Goal: Task Accomplishment & Management: Manage account settings

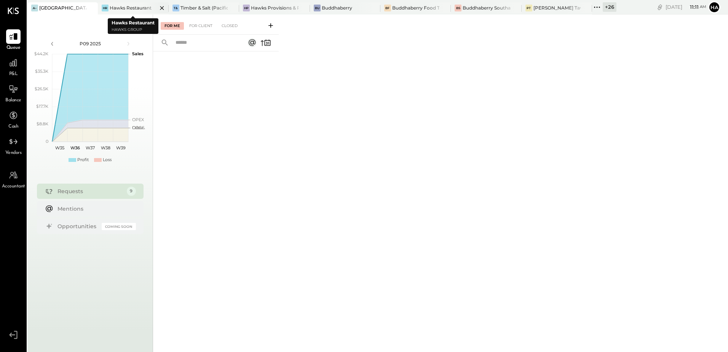
click at [119, 7] on div "Hawks Restaurant" at bounding box center [131, 8] width 42 height 6
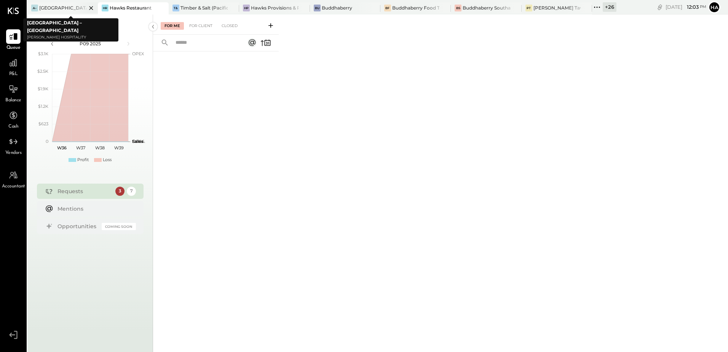
click at [92, 6] on icon at bounding box center [91, 8] width 4 height 4
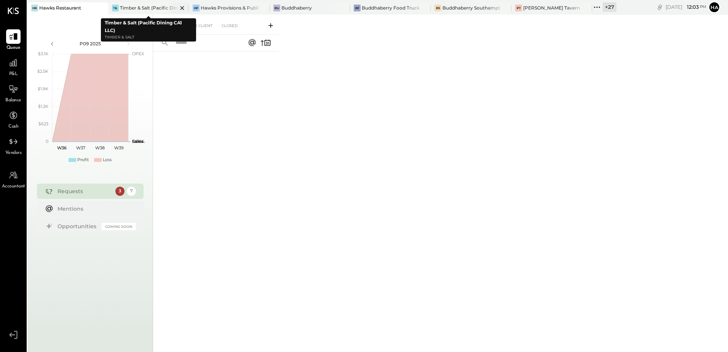
click at [141, 10] on div "Timber & Salt (Pacific Dining CA1 LLC)" at bounding box center [148, 8] width 57 height 6
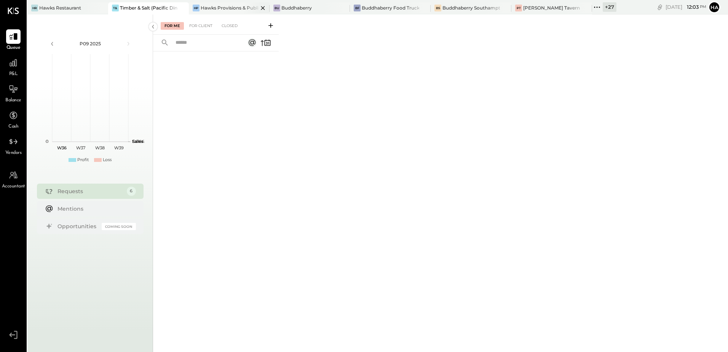
click at [228, 7] on div "Hawks Provisions & Public House" at bounding box center [229, 8] width 57 height 6
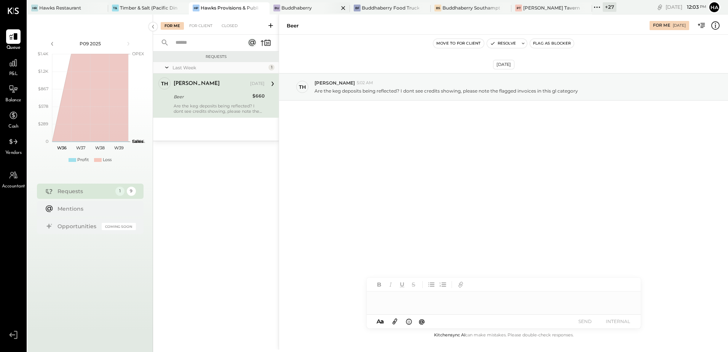
click at [308, 8] on div "Buddhaberry" at bounding box center [296, 8] width 30 height 6
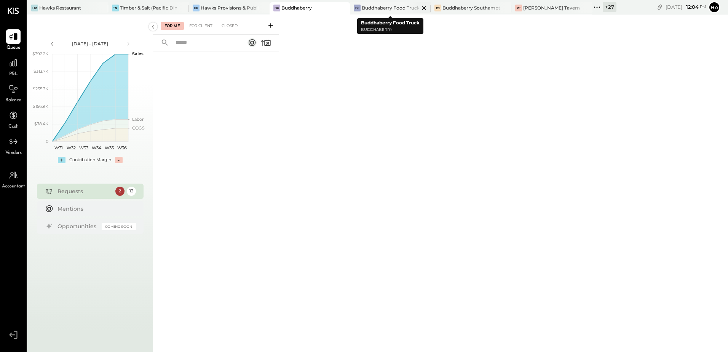
click at [384, 6] on div "Buddhaberry Food Truck" at bounding box center [390, 8] width 57 height 6
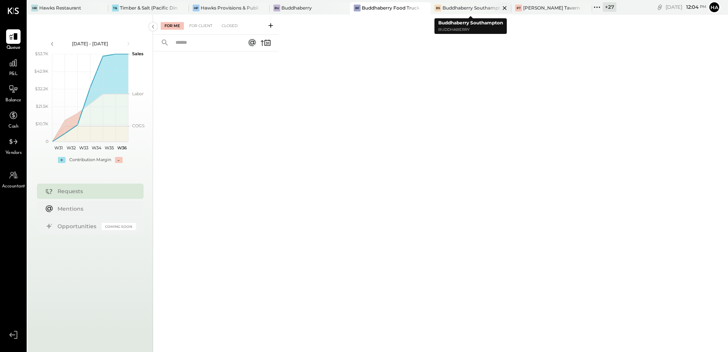
click at [460, 6] on div "Buddhaberry Southampton" at bounding box center [470, 8] width 57 height 6
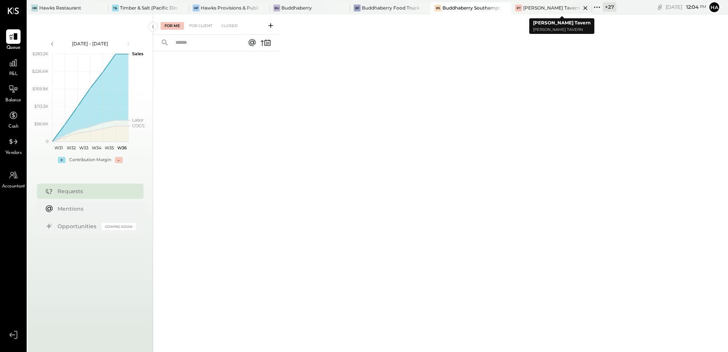
click at [536, 7] on div "[PERSON_NAME] Tavern" at bounding box center [551, 8] width 57 height 6
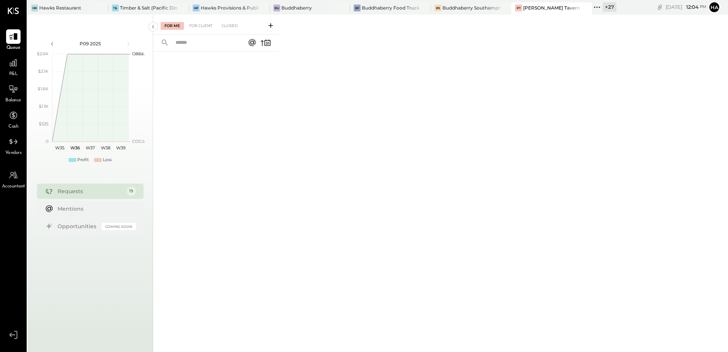
click at [613, 8] on div "+ 27" at bounding box center [609, 7] width 14 height 10
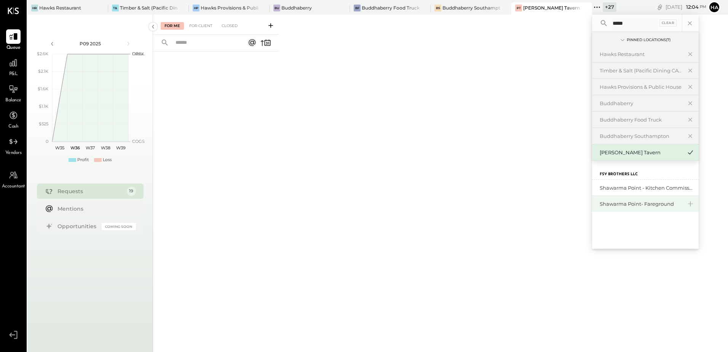
type input "*****"
click at [620, 202] on div "Shawarma Point- Fareground" at bounding box center [640, 203] width 82 height 7
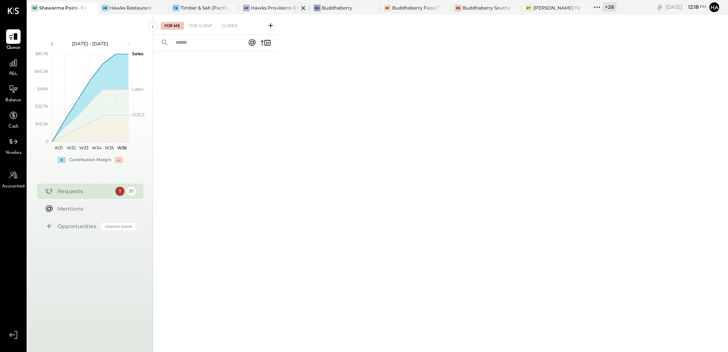
click at [279, 8] on div "Hawks Provisions & Public House" at bounding box center [274, 8] width 47 height 6
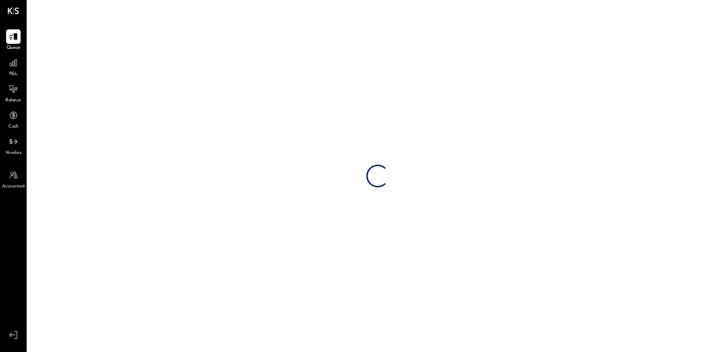
drag, startPoint x: 279, startPoint y: 8, endPoint x: 248, endPoint y: 47, distance: 49.6
click at [248, 47] on div "Loading…" at bounding box center [377, 176] width 700 height 352
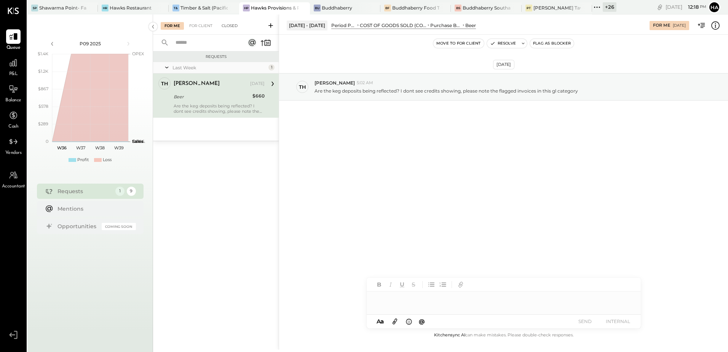
click at [226, 25] on div "Closed" at bounding box center [230, 26] width 24 height 8
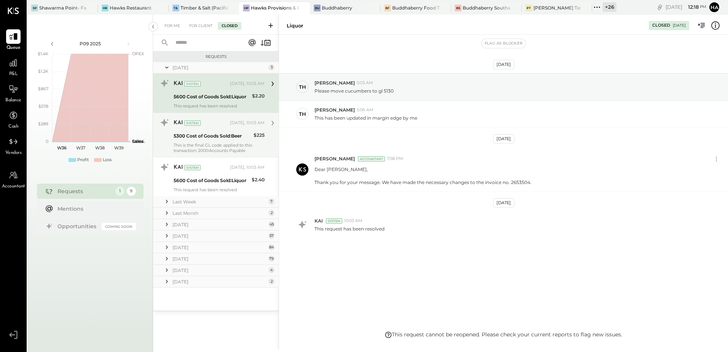
click at [212, 132] on div "5300 Cost of Goods Sold:Beer" at bounding box center [213, 136] width 78 height 8
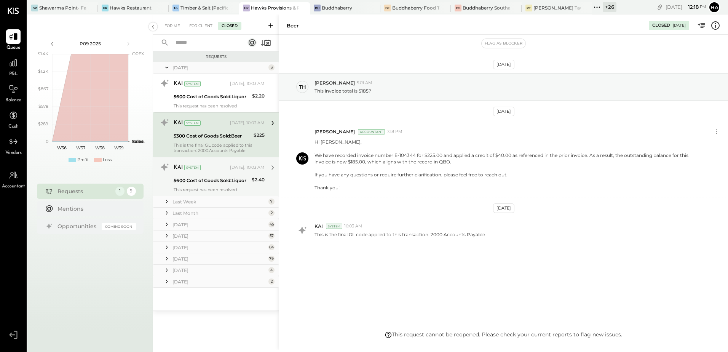
click at [214, 171] on div "KAI System" at bounding box center [201, 168] width 55 height 8
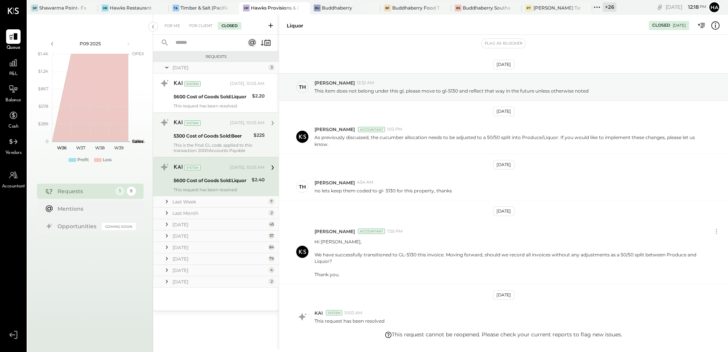
click at [209, 134] on div "5300 Cost of Goods Sold:Beer" at bounding box center [213, 136] width 78 height 8
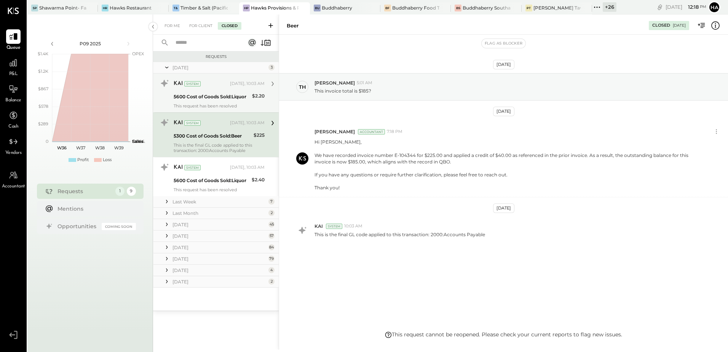
click at [217, 92] on div "5600 Cost of Goods Sold:Liquor" at bounding box center [212, 96] width 76 height 9
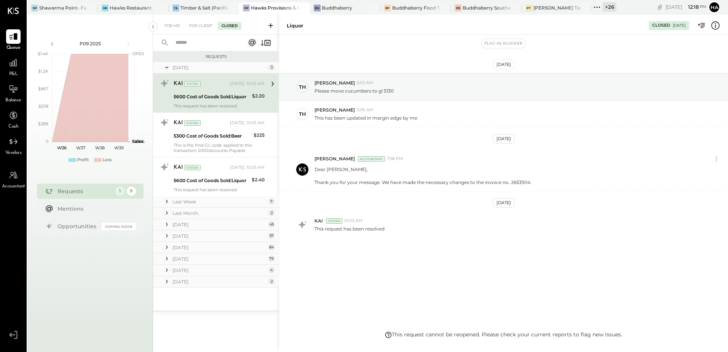
click at [203, 30] on div "For Me For Client Closed" at bounding box center [216, 24] width 126 height 20
click at [204, 26] on div "For Client" at bounding box center [200, 26] width 31 height 8
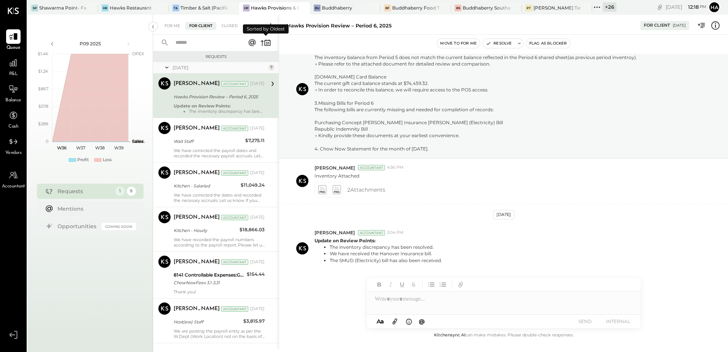
click at [262, 42] on icon at bounding box center [262, 43] width 3 height 6
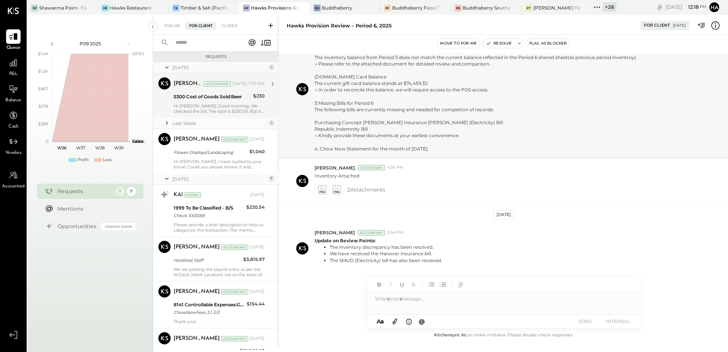
click at [218, 103] on div "Hi [PERSON_NAME], Good morning. We checked the bill. The total is $230.00. But …" at bounding box center [219, 108] width 91 height 11
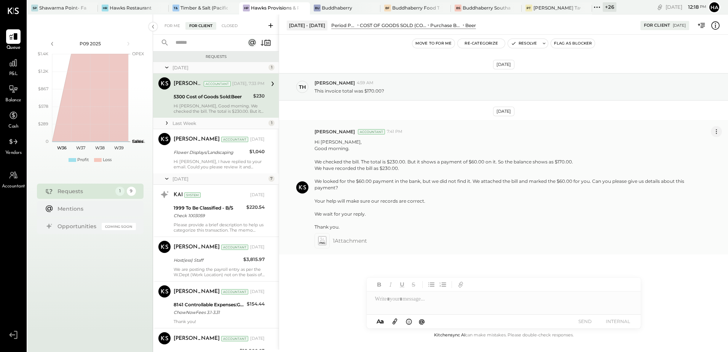
click at [718, 134] on icon at bounding box center [716, 132] width 8 height 8
click at [698, 149] on button "Edit Message" at bounding box center [695, 144] width 51 height 13
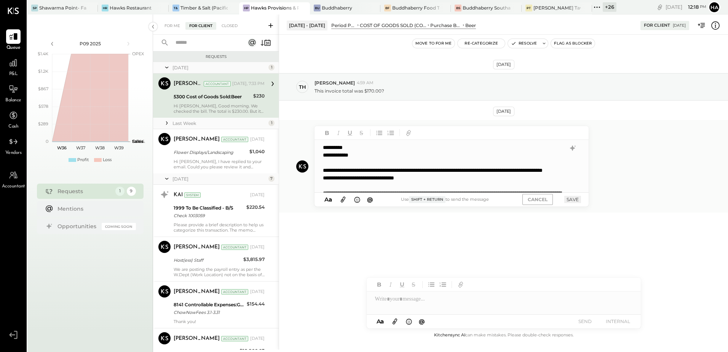
scroll to position [69, 0]
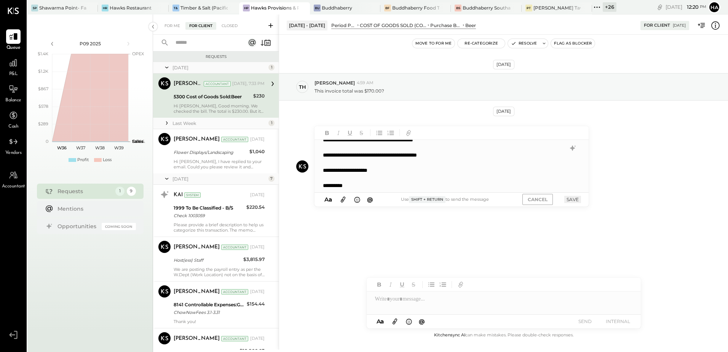
click at [716, 29] on icon at bounding box center [715, 26] width 10 height 10
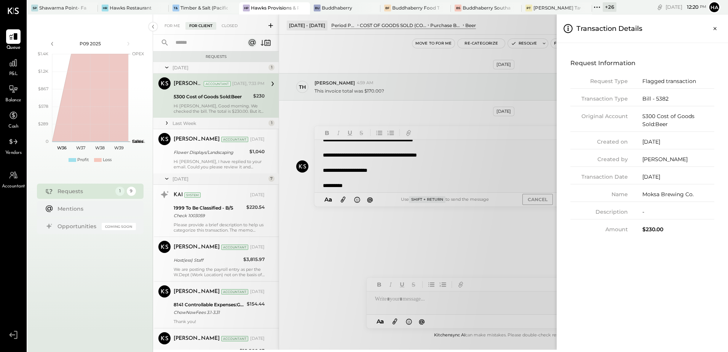
click at [552, 72] on div "For Me For Client Closed Requests [DATE] 1 [PERSON_NAME] Accountant [PERSON_NAM…" at bounding box center [440, 181] width 575 height 335
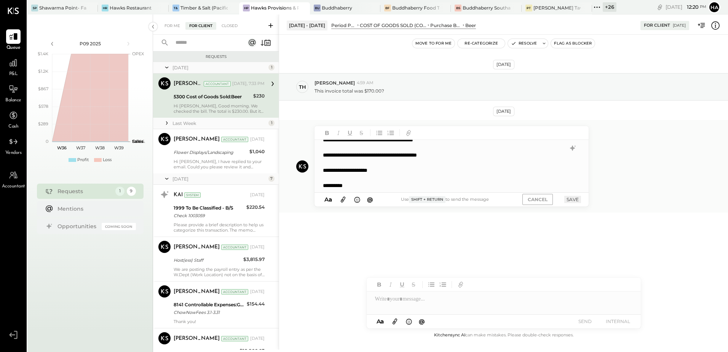
click at [342, 199] on icon at bounding box center [343, 199] width 8 height 9
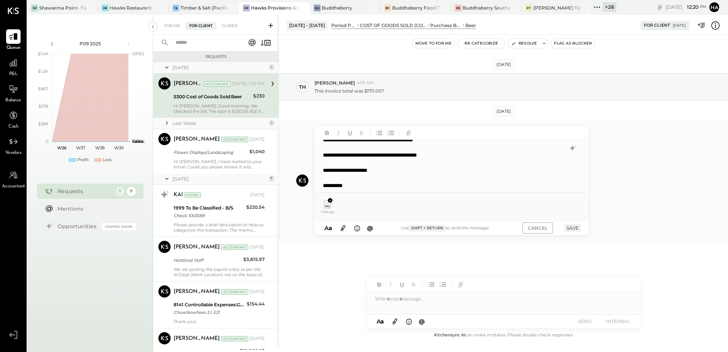
click at [572, 227] on button "SAVE" at bounding box center [572, 227] width 17 height 7
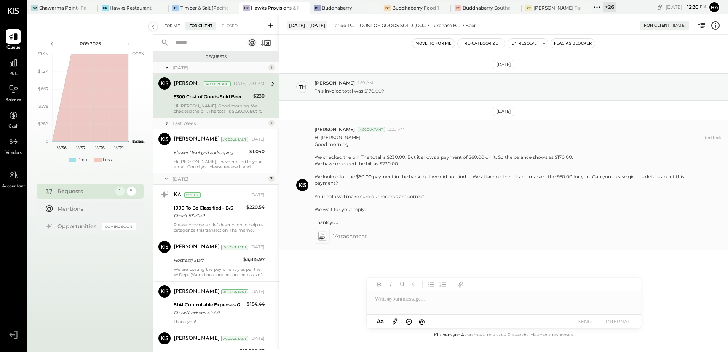
click at [177, 27] on div "For Me" at bounding box center [172, 26] width 23 height 8
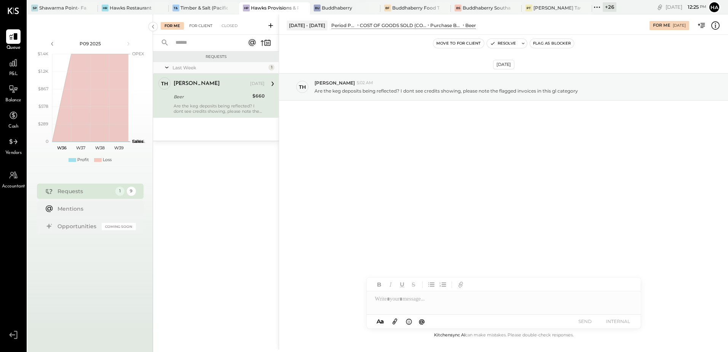
click at [207, 24] on div "For Client" at bounding box center [200, 26] width 31 height 8
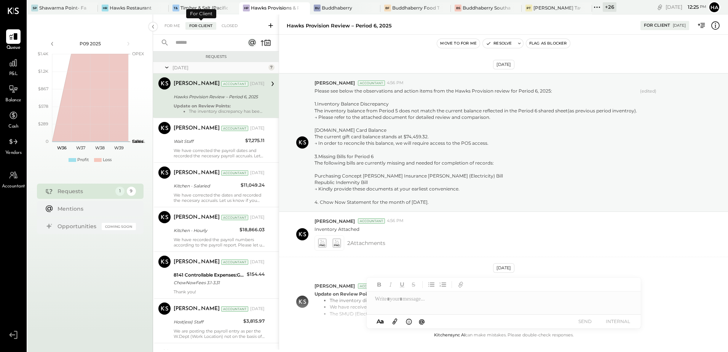
scroll to position [66, 0]
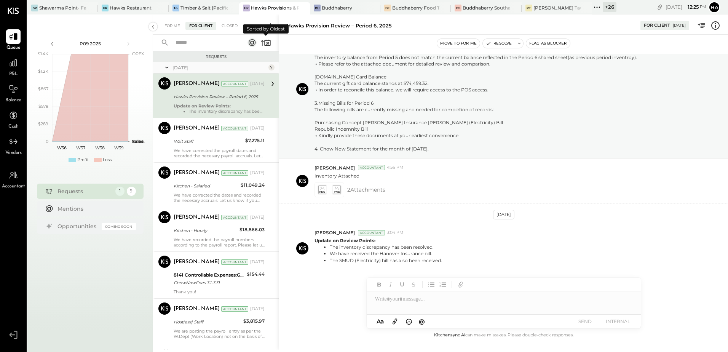
click at [264, 41] on icon at bounding box center [265, 42] width 11 height 11
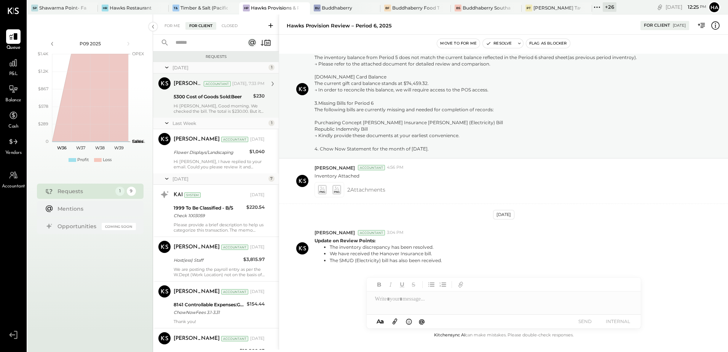
click at [211, 107] on div "Hi [PERSON_NAME], Good morning. We checked the bill. The total is $230.00. But …" at bounding box center [219, 108] width 91 height 11
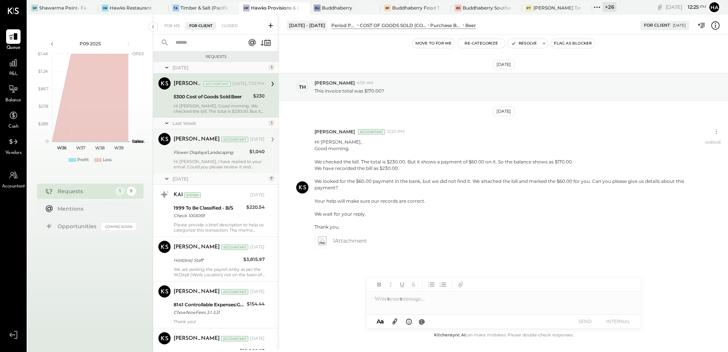
click at [209, 152] on div "Flower Displays/Landscaping" at bounding box center [210, 152] width 73 height 8
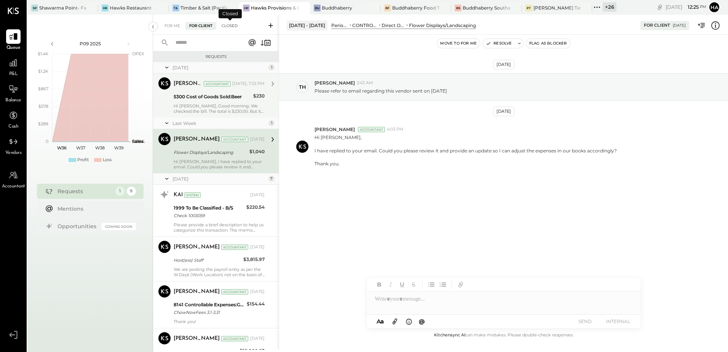
click at [231, 26] on div "Closed" at bounding box center [230, 26] width 24 height 8
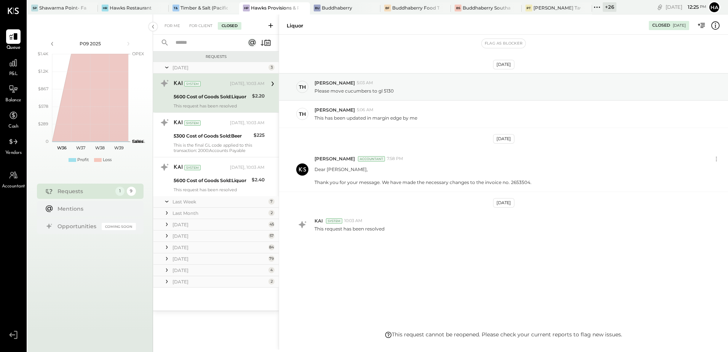
click at [183, 202] on div "Last Week" at bounding box center [219, 201] width 94 height 6
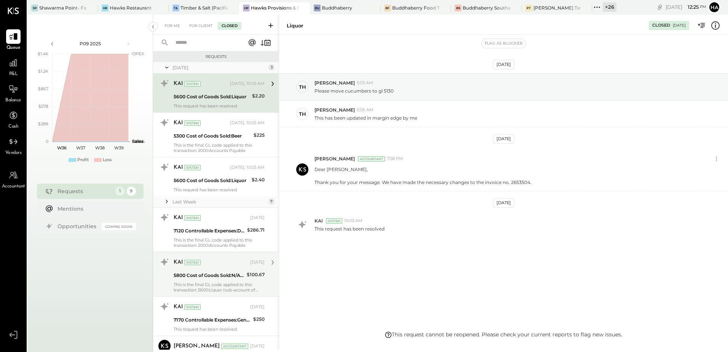
click at [207, 276] on div "5800 Cost of Goods Sold:N/A Beverage" at bounding box center [209, 275] width 71 height 8
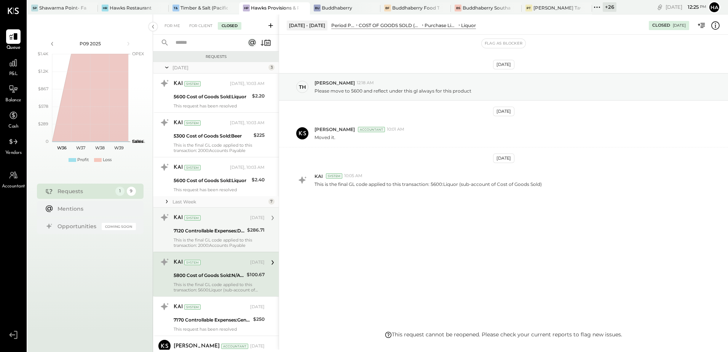
click at [226, 234] on div "7120 Controllable Expenses:Direct Operating Expenses:Packaging Supplies" at bounding box center [209, 230] width 71 height 9
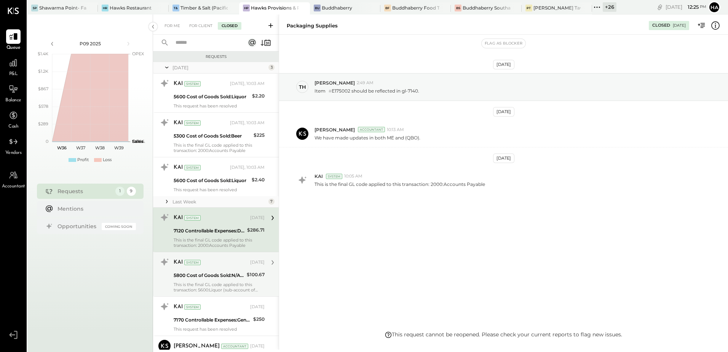
click at [218, 275] on div "5800 Cost of Goods Sold:N/A Beverage" at bounding box center [209, 275] width 71 height 8
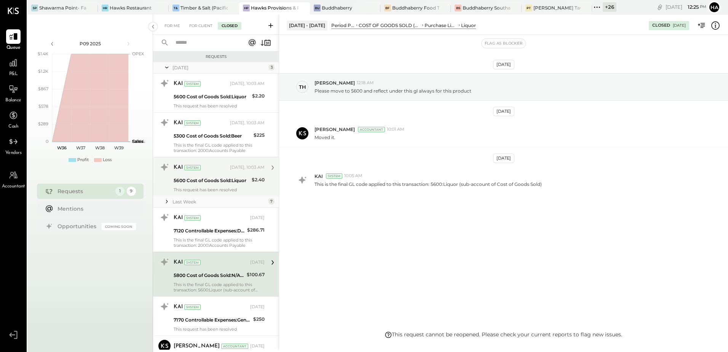
click at [226, 172] on div "KAI System [DATE], 10:03 AM" at bounding box center [219, 167] width 91 height 11
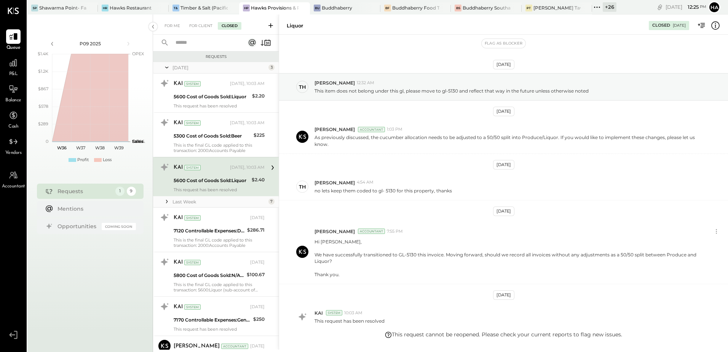
scroll to position [57, 0]
